Goal: Find specific page/section: Find specific page/section

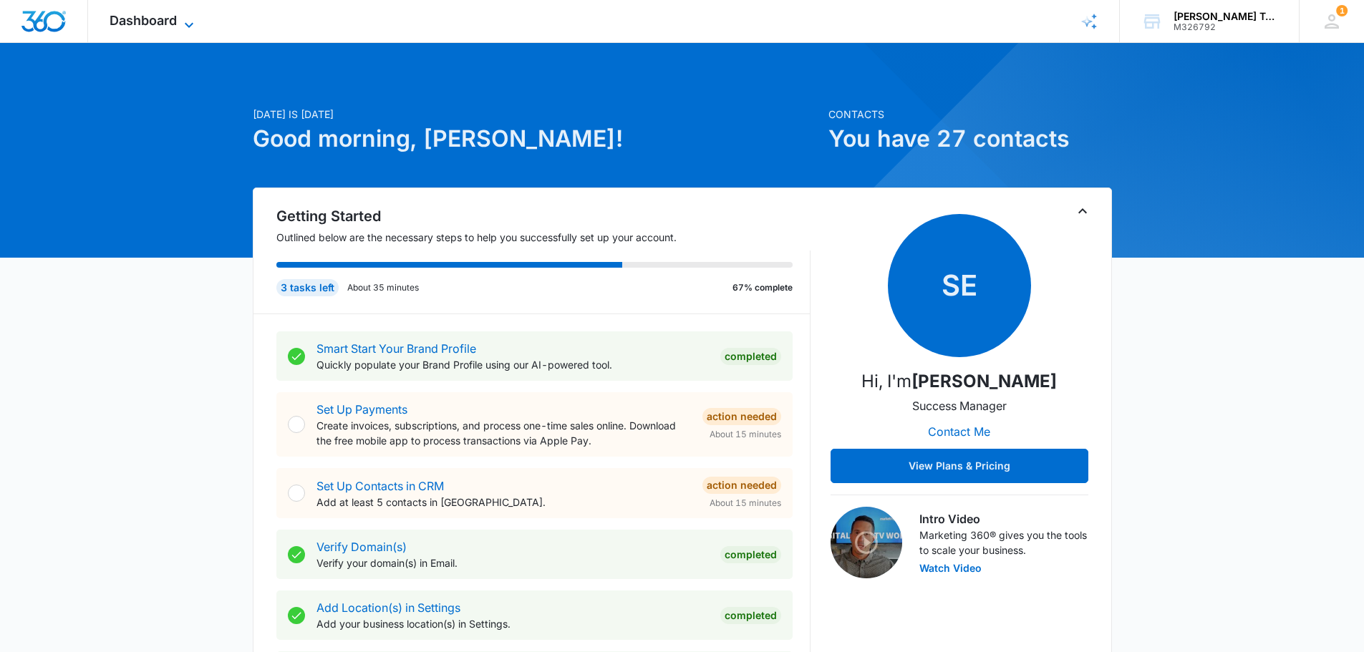
click at [160, 26] on span "Dashboard" at bounding box center [143, 20] width 67 height 15
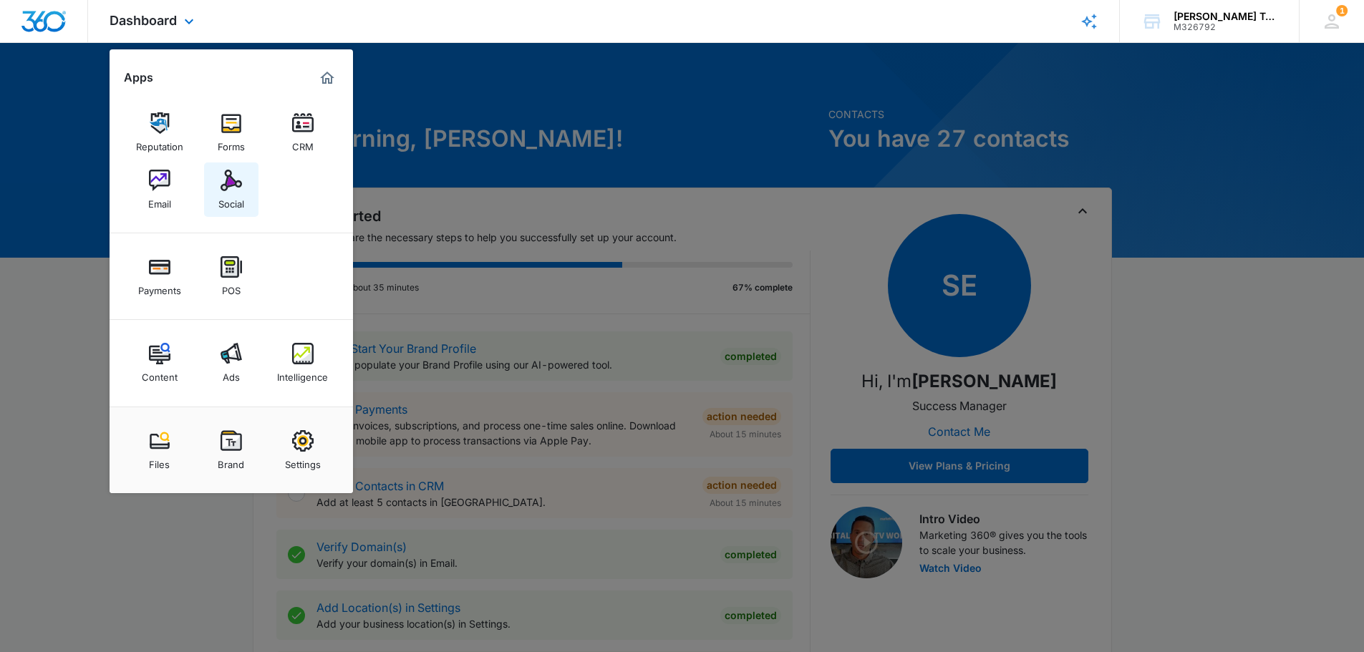
click at [230, 197] on div "Social" at bounding box center [231, 200] width 26 height 19
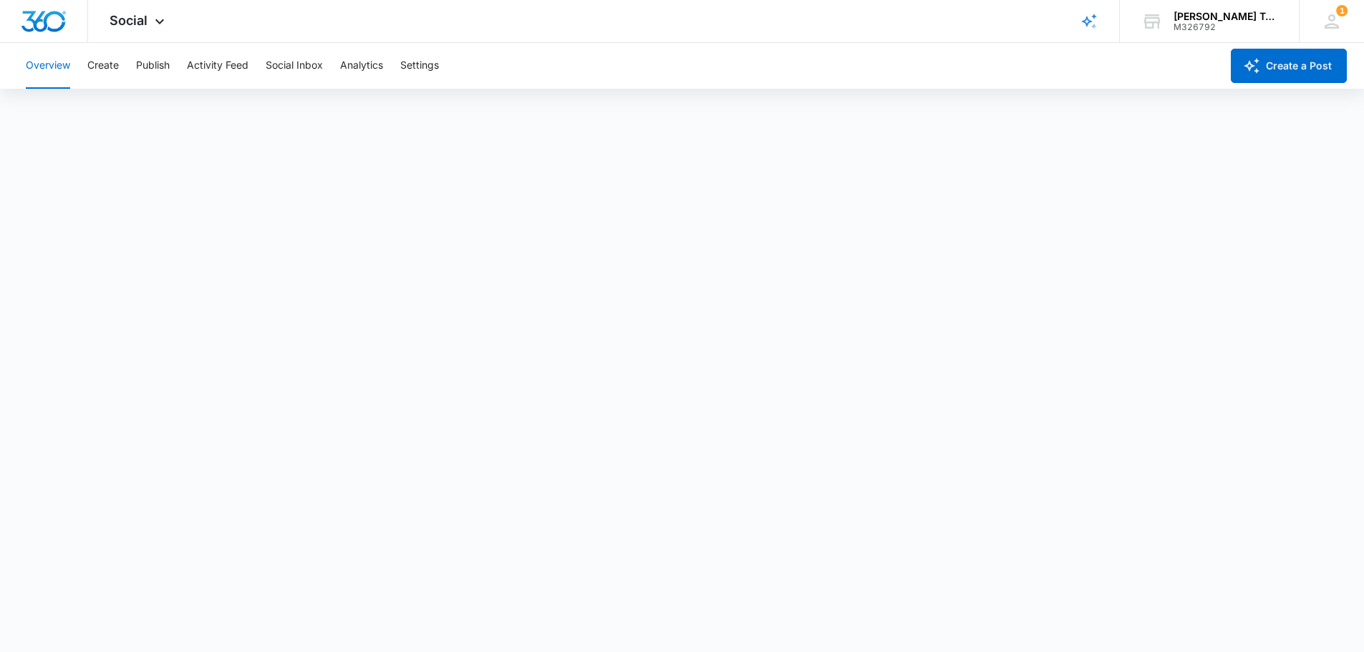
scroll to position [4, 0]
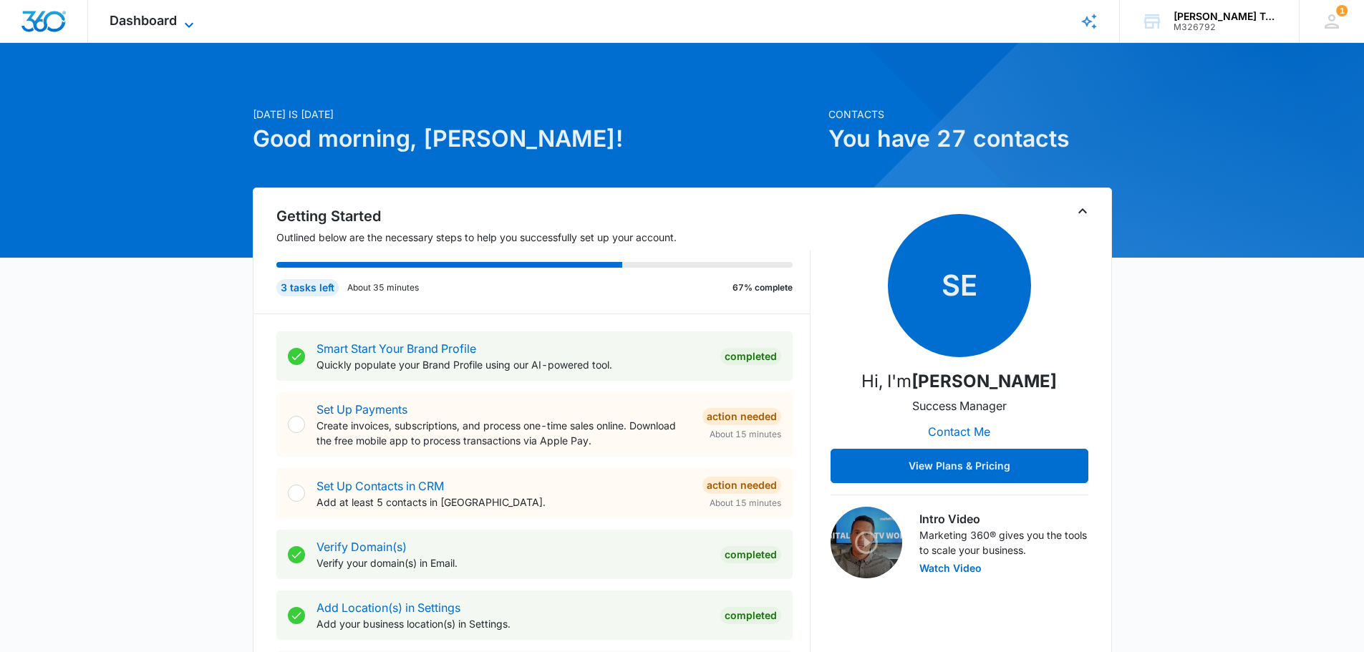
click at [187, 26] on icon at bounding box center [188, 24] width 17 height 17
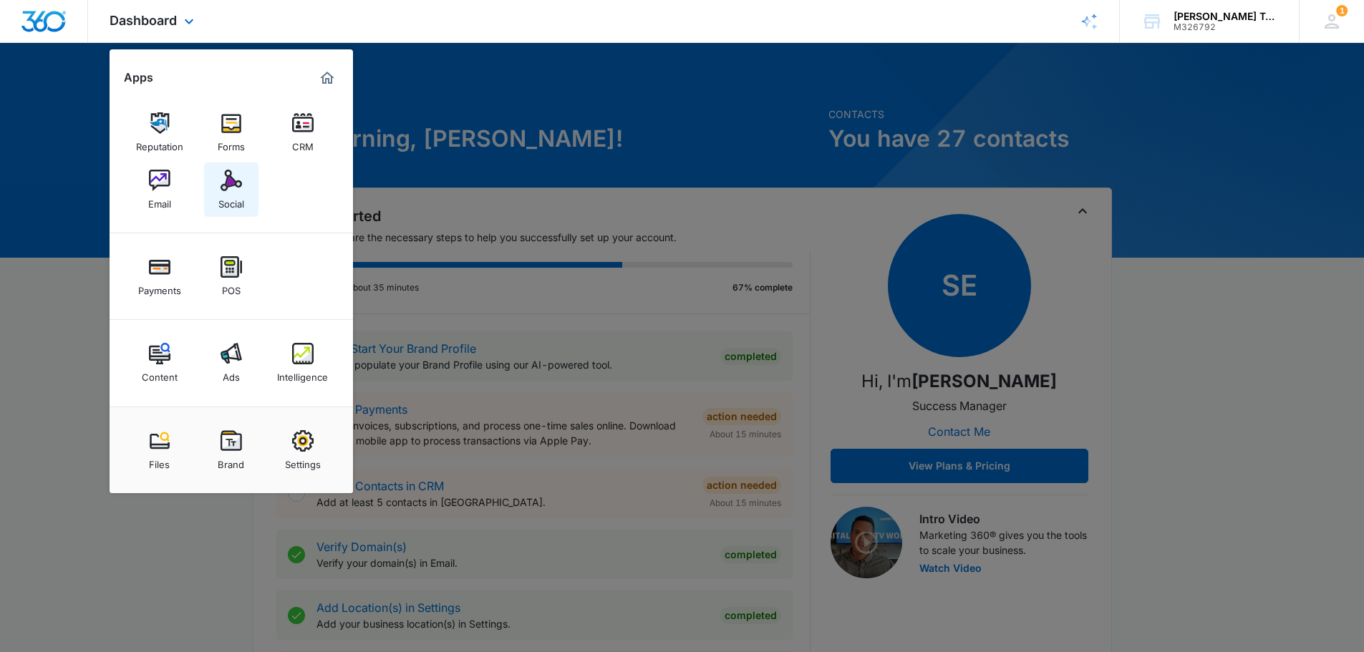
click at [241, 173] on img at bounding box center [230, 180] width 21 height 21
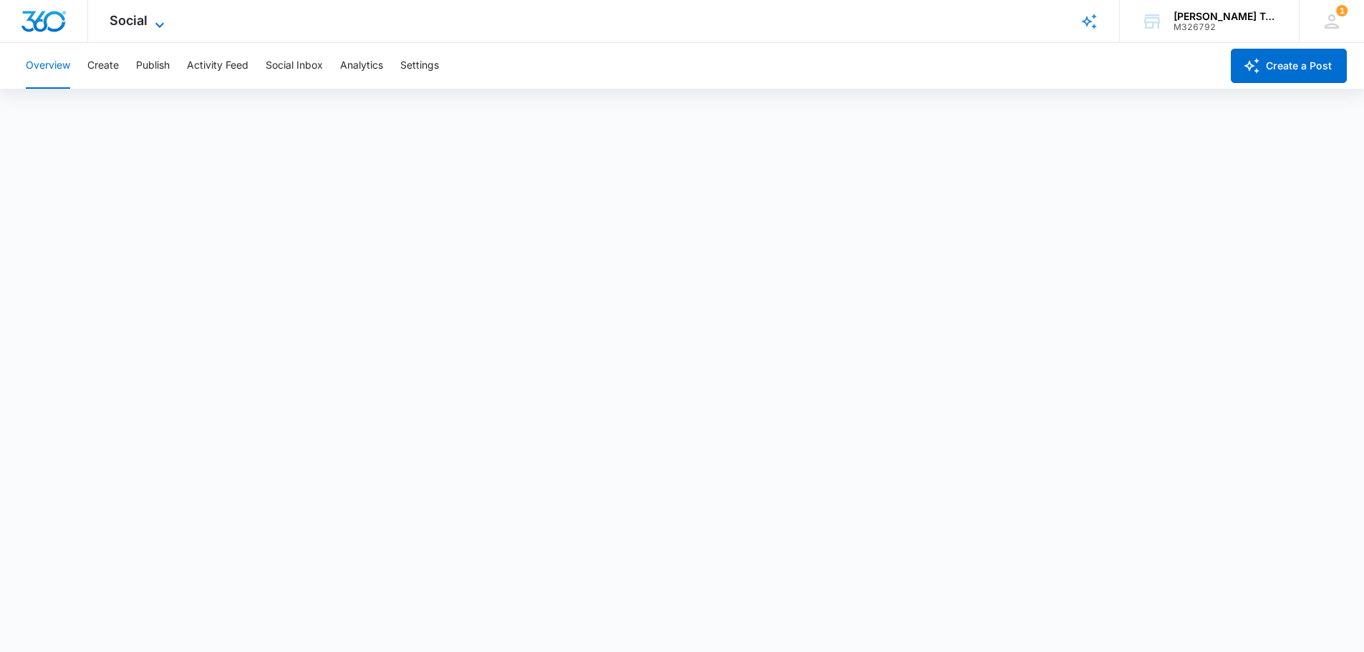
click at [166, 21] on icon at bounding box center [159, 24] width 17 height 17
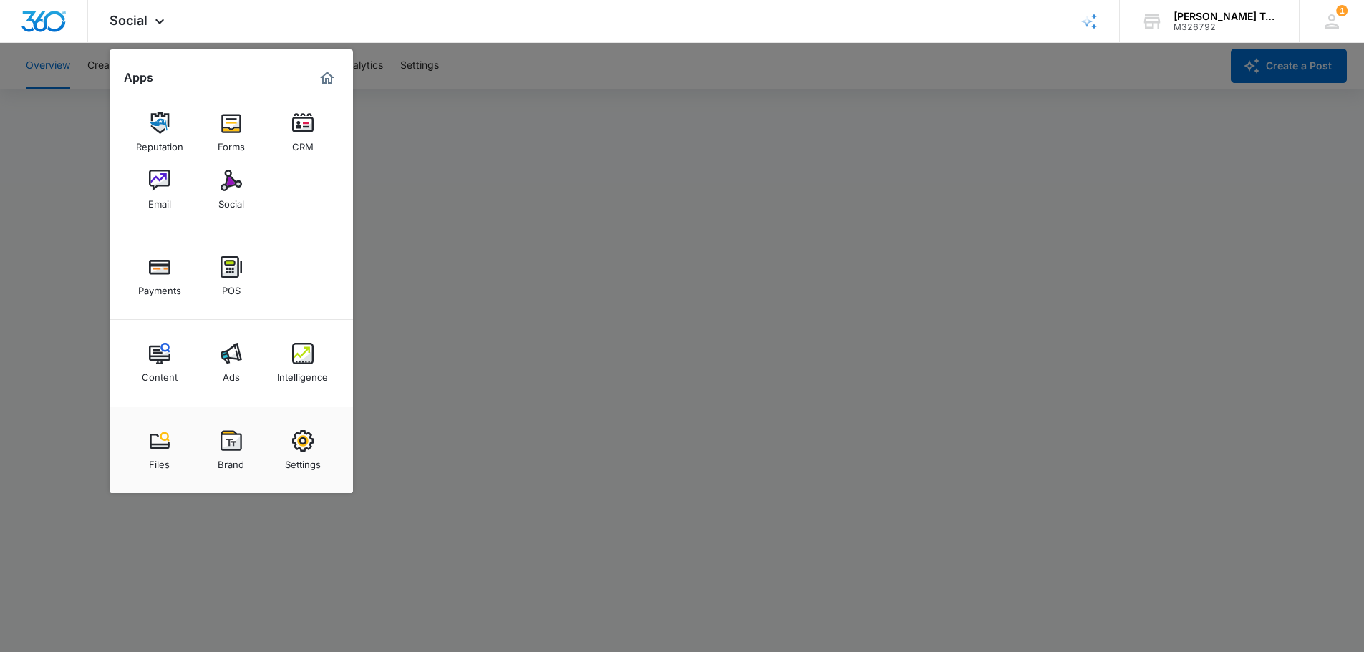
click at [505, 301] on div at bounding box center [682, 326] width 1364 height 652
